Goal: Entertainment & Leisure: Consume media (video, audio)

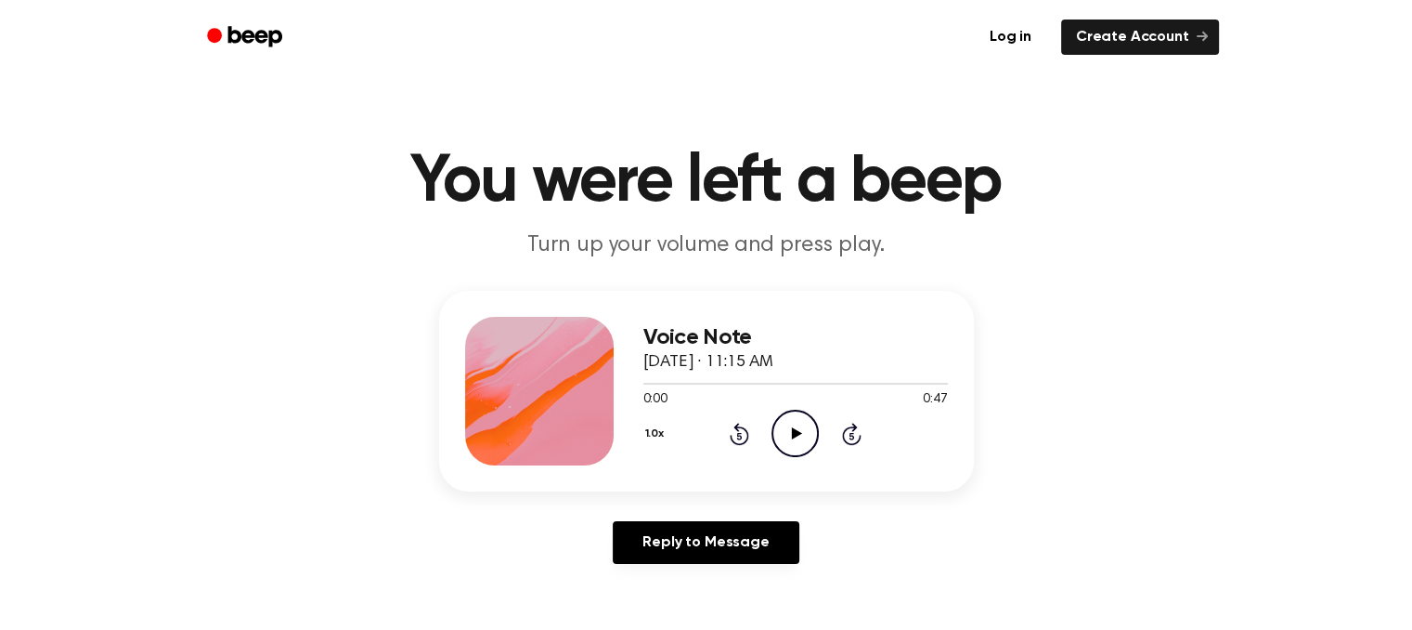
click at [787, 438] on icon "Play Audio" at bounding box center [795, 433] width 47 height 47
click at [791, 432] on icon at bounding box center [795, 433] width 8 height 12
click at [803, 435] on icon "Play Audio" at bounding box center [795, 433] width 47 height 47
click at [604, 377] on div at bounding box center [539, 391] width 149 height 149
click at [805, 439] on icon "Pause Audio" at bounding box center [795, 433] width 47 height 47
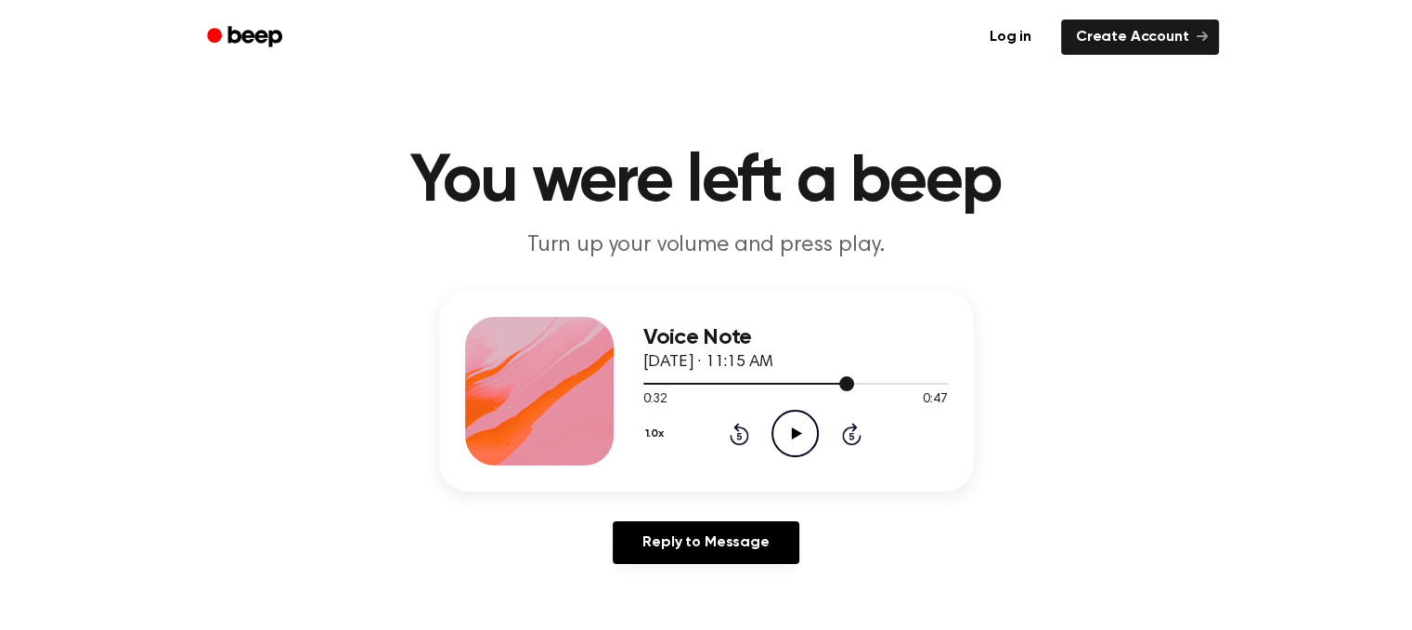
click at [722, 384] on div at bounding box center [749, 384] width 211 height 2
click at [795, 439] on icon "Play Audio" at bounding box center [795, 433] width 47 height 47
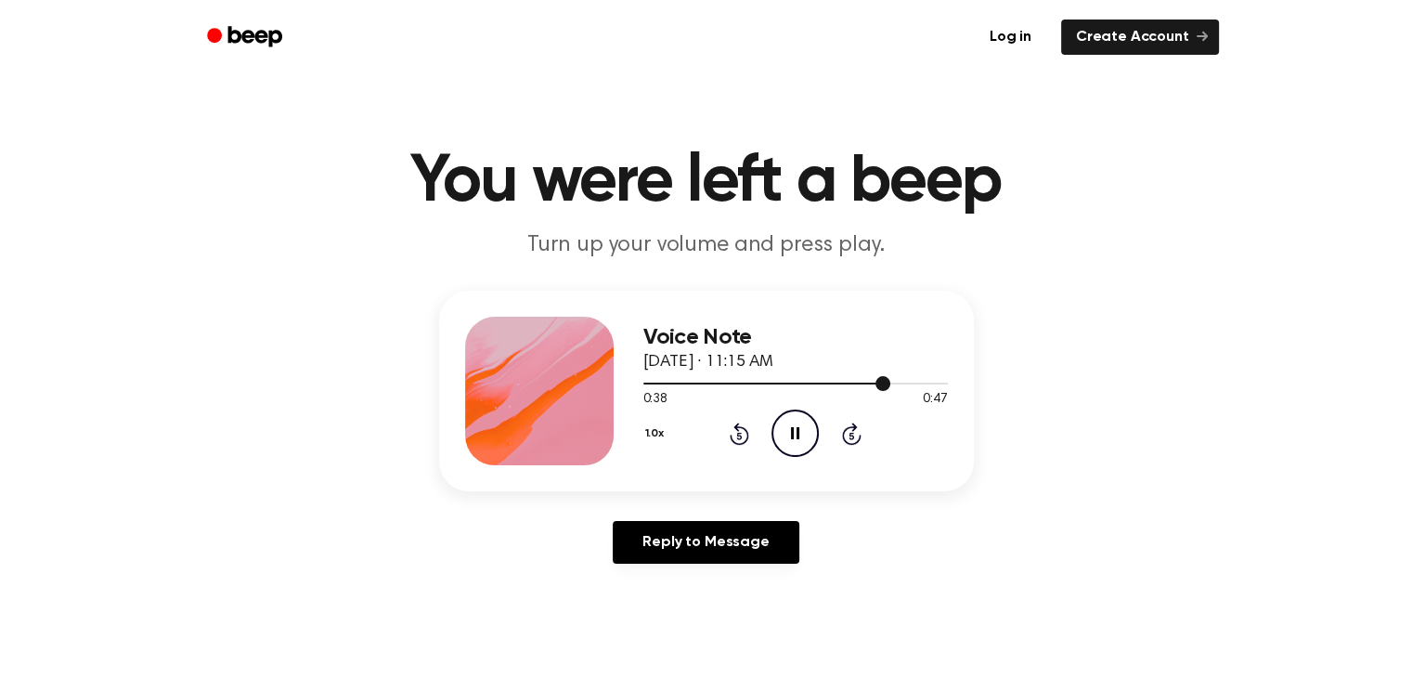
click at [789, 385] on div at bounding box center [796, 382] width 305 height 15
click at [790, 432] on icon "Pause Audio" at bounding box center [795, 433] width 47 height 47
click at [729, 380] on div at bounding box center [796, 382] width 305 height 15
click at [798, 443] on icon "Play Audio" at bounding box center [795, 433] width 47 height 47
